Goal: Obtain resource: Obtain resource

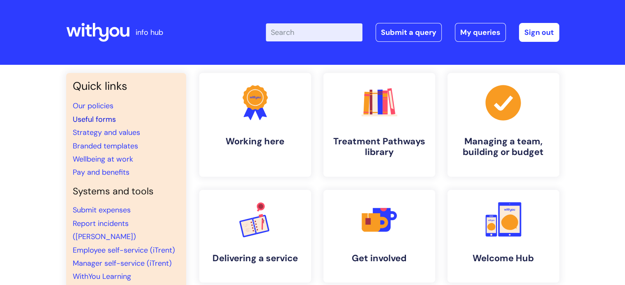
click at [89, 118] on link "Useful forms" at bounding box center [94, 120] width 43 height 10
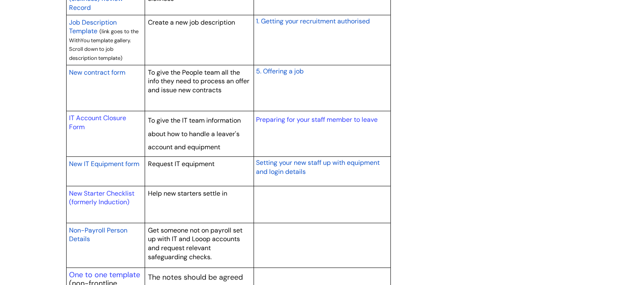
scroll to position [986, 0]
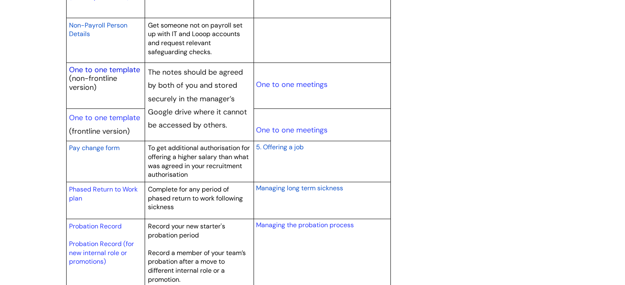
click at [91, 67] on link "One to one template" at bounding box center [104, 70] width 71 height 10
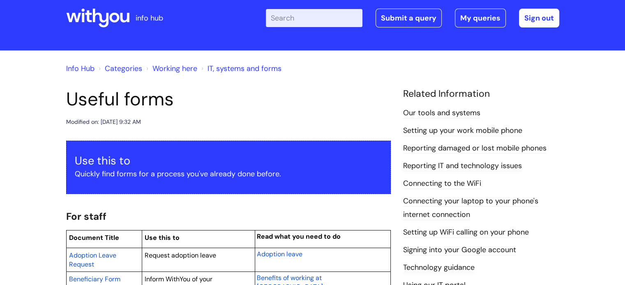
scroll to position [0, 0]
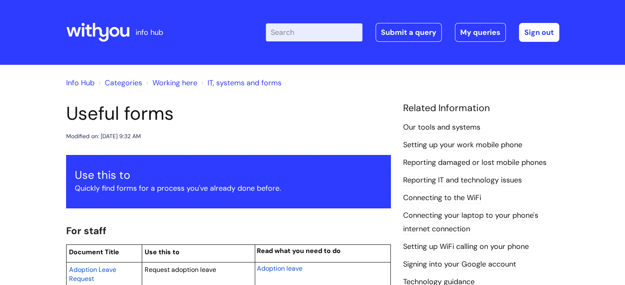
click at [77, 36] on icon at bounding box center [73, 31] width 14 height 9
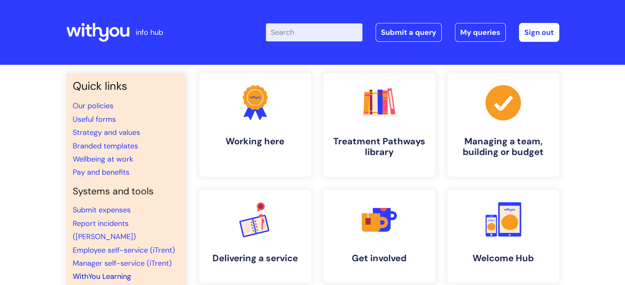
click at [99, 272] on link "WithYou Learning" at bounding box center [102, 277] width 58 height 10
